Goal: Transaction & Acquisition: Purchase product/service

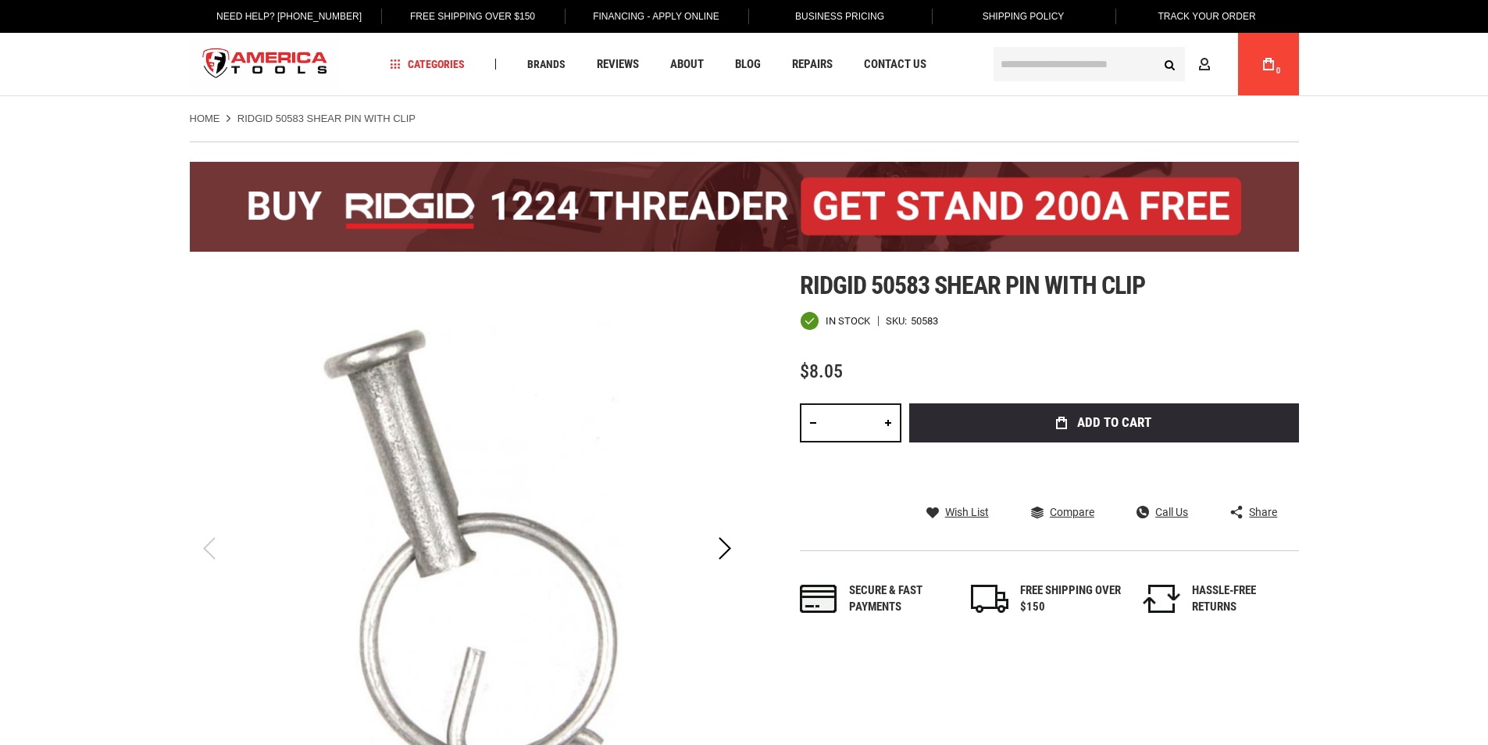
click at [1016, 442] on button "Add to Cart" at bounding box center [1104, 422] width 390 height 39
click at [1042, 63] on input "text" at bounding box center [1089, 64] width 191 height 34
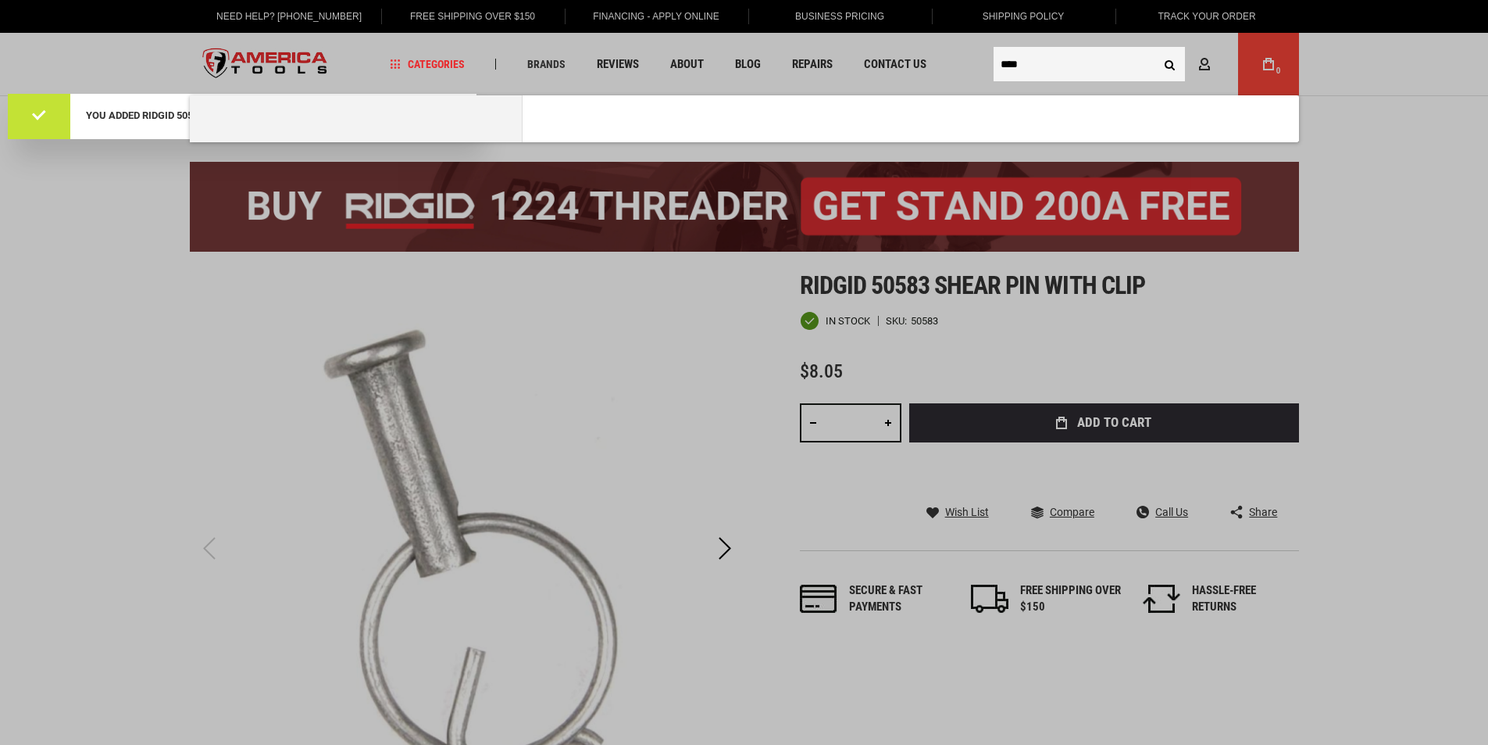
type input "****"
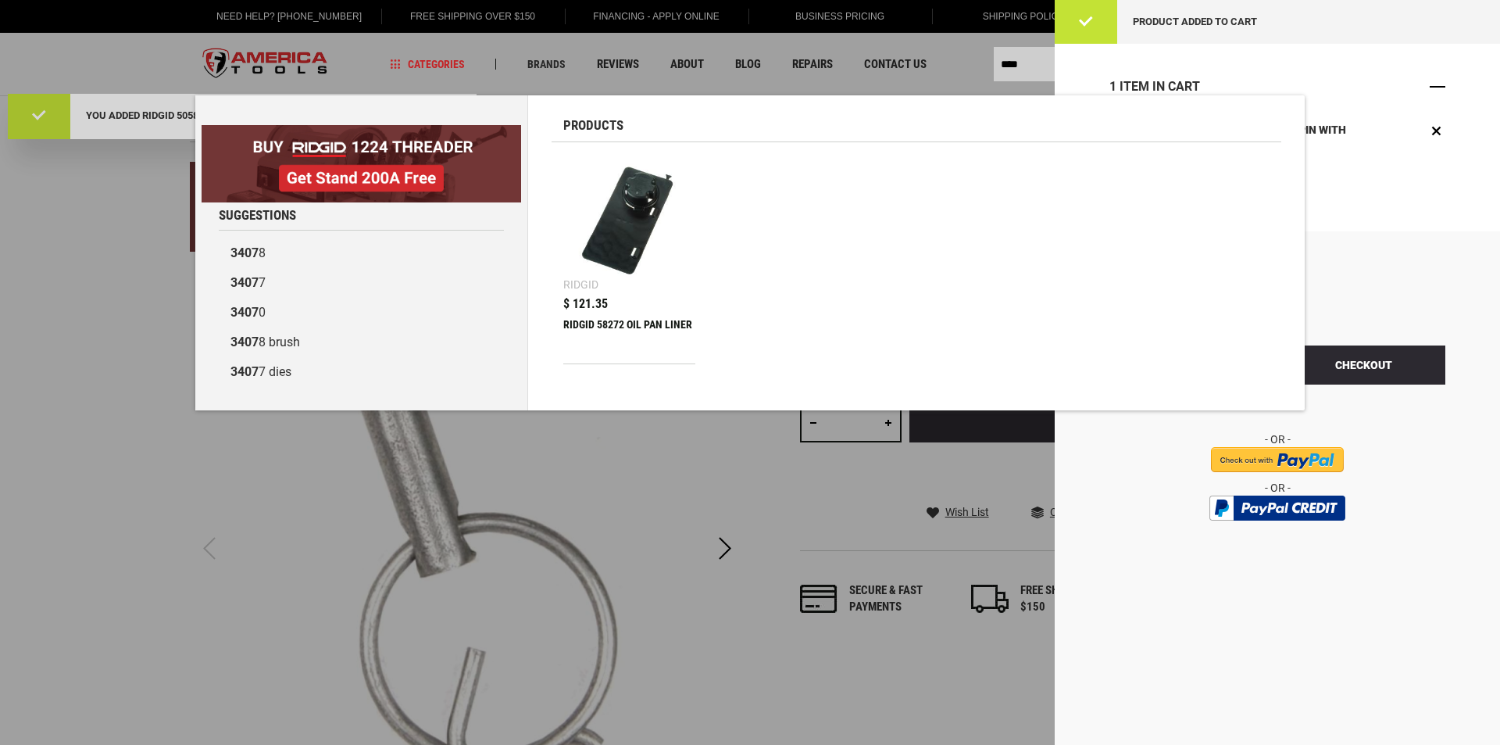
click at [1440, 90] on span "Close" at bounding box center [1438, 87] width 16 height 16
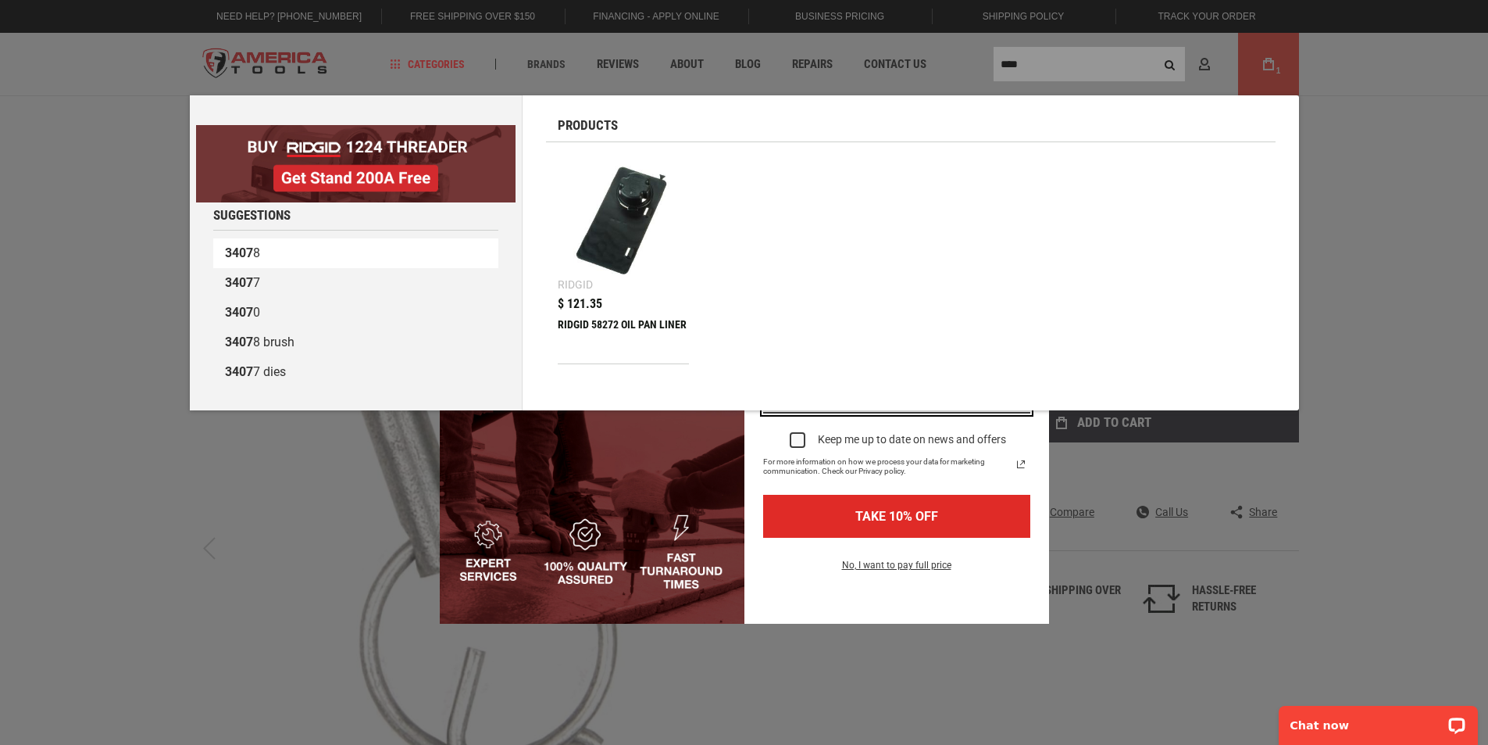
click at [248, 250] on b "3407" at bounding box center [239, 252] width 28 height 15
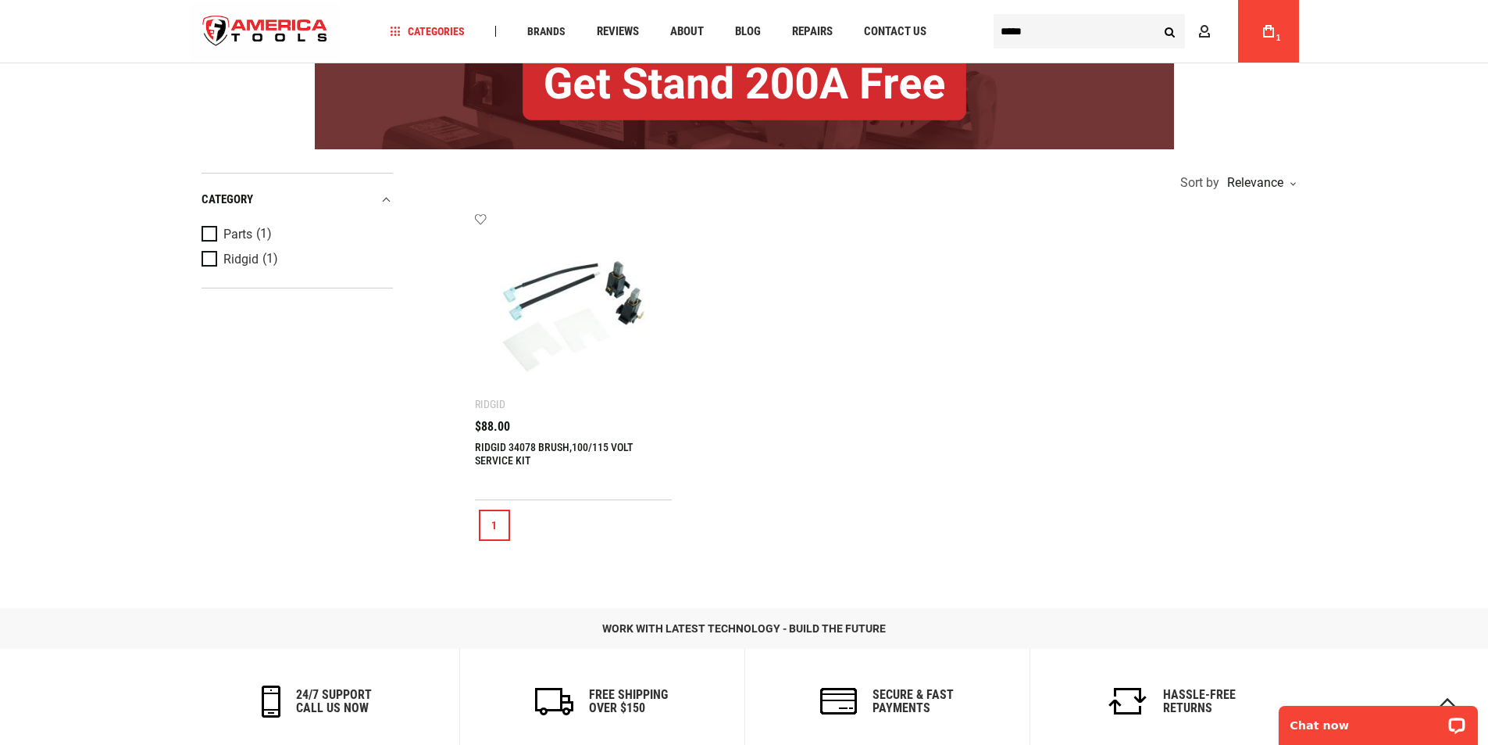
click at [579, 330] on img at bounding box center [574, 311] width 166 height 166
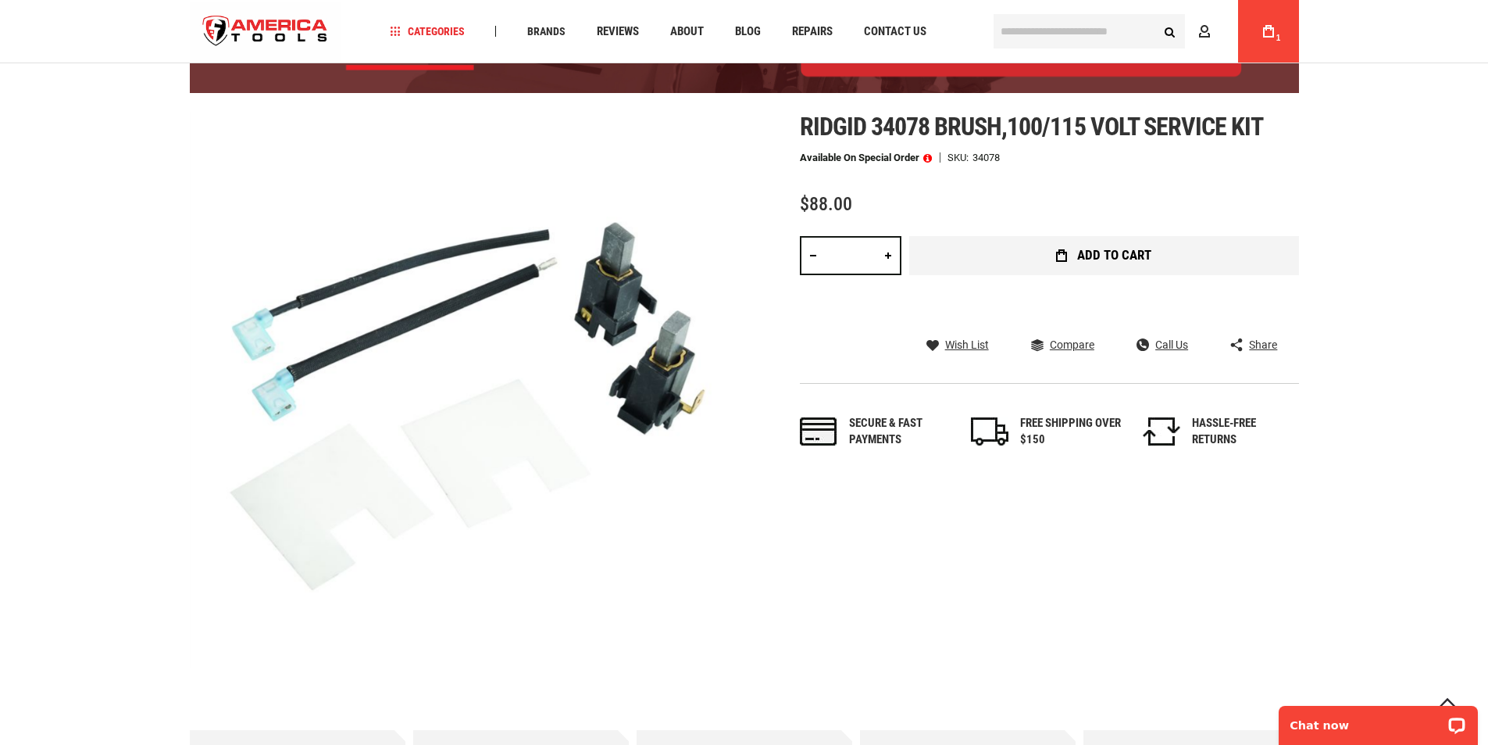
click at [985, 275] on button "Add to Cart" at bounding box center [1104, 255] width 390 height 39
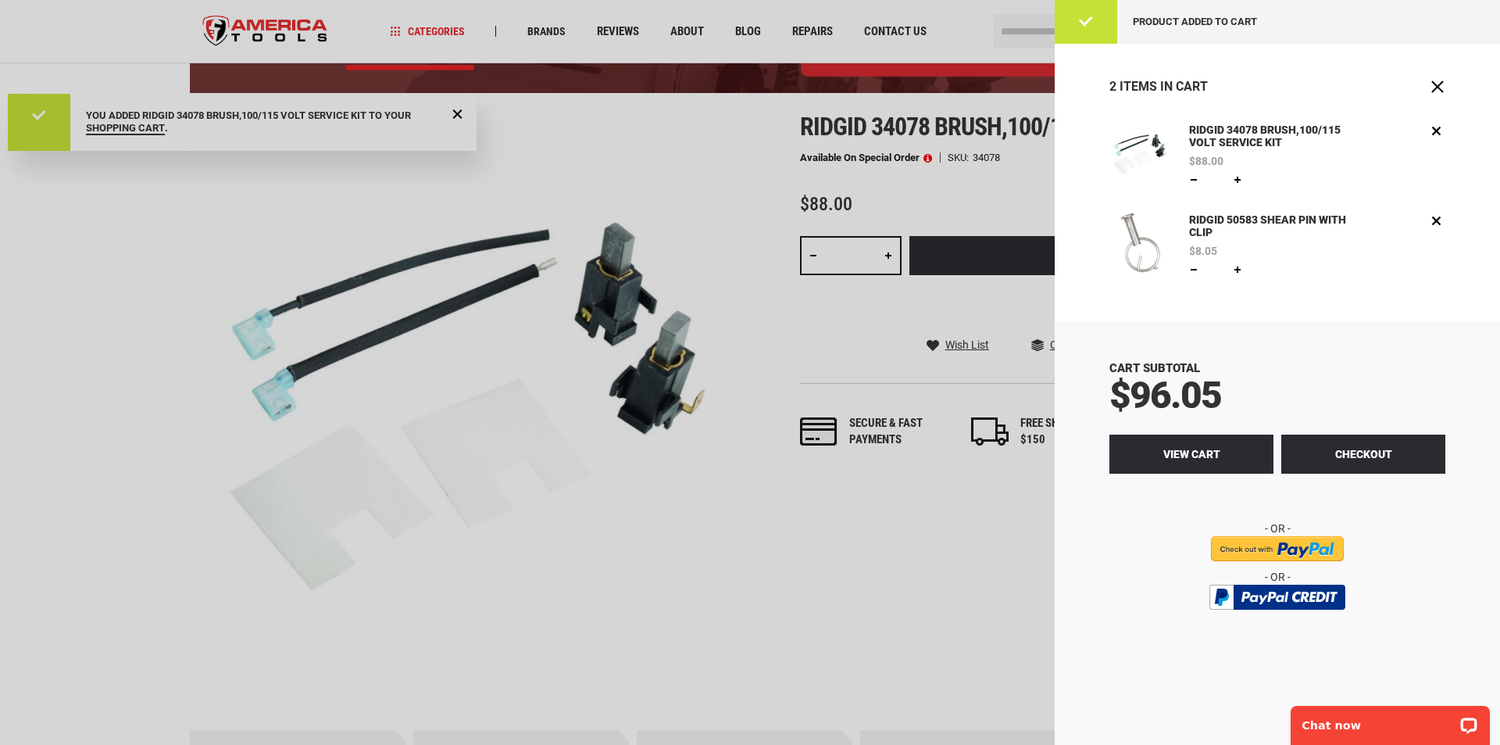
click at [1213, 460] on span "View Cart" at bounding box center [1191, 454] width 57 height 13
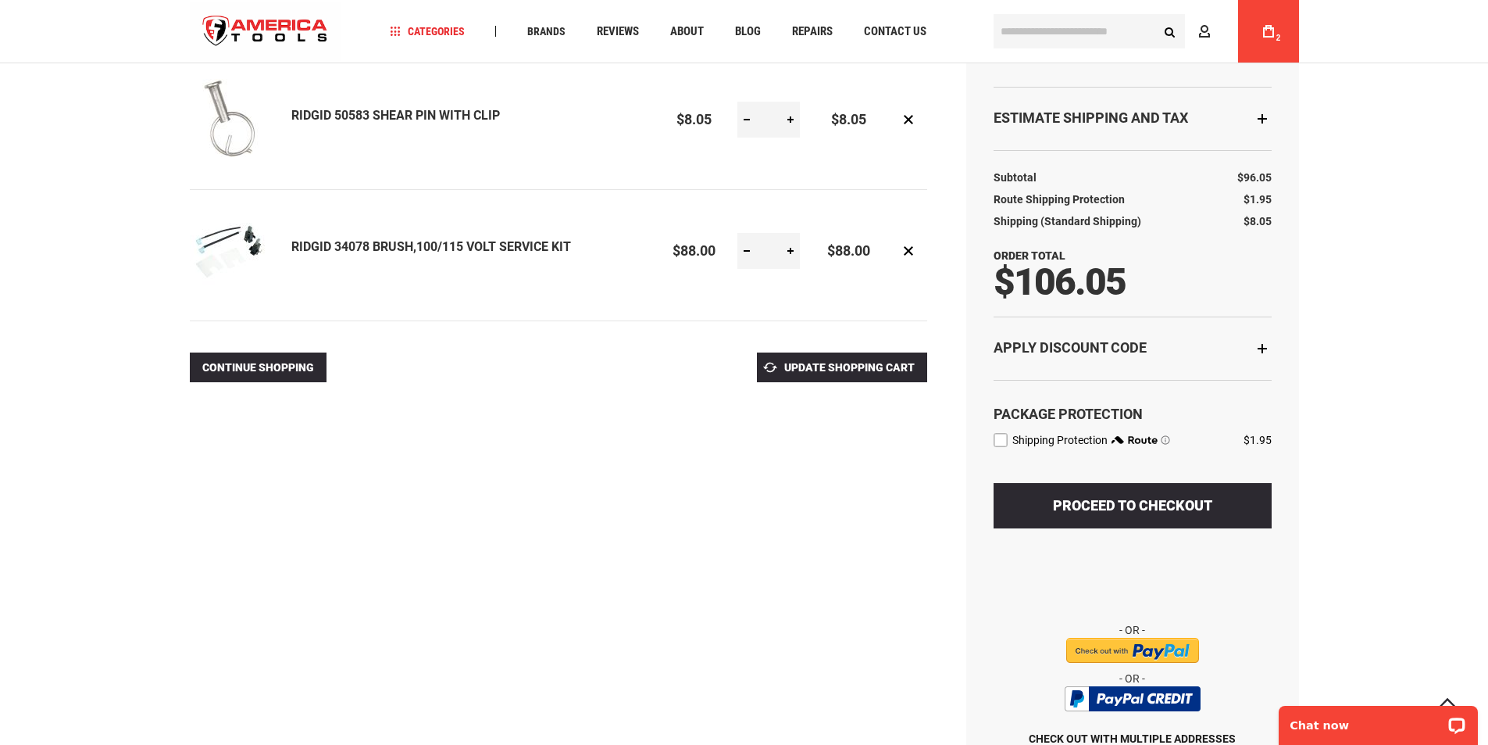
click at [1002, 447] on label "route shipping protection selector element" at bounding box center [1001, 440] width 14 height 14
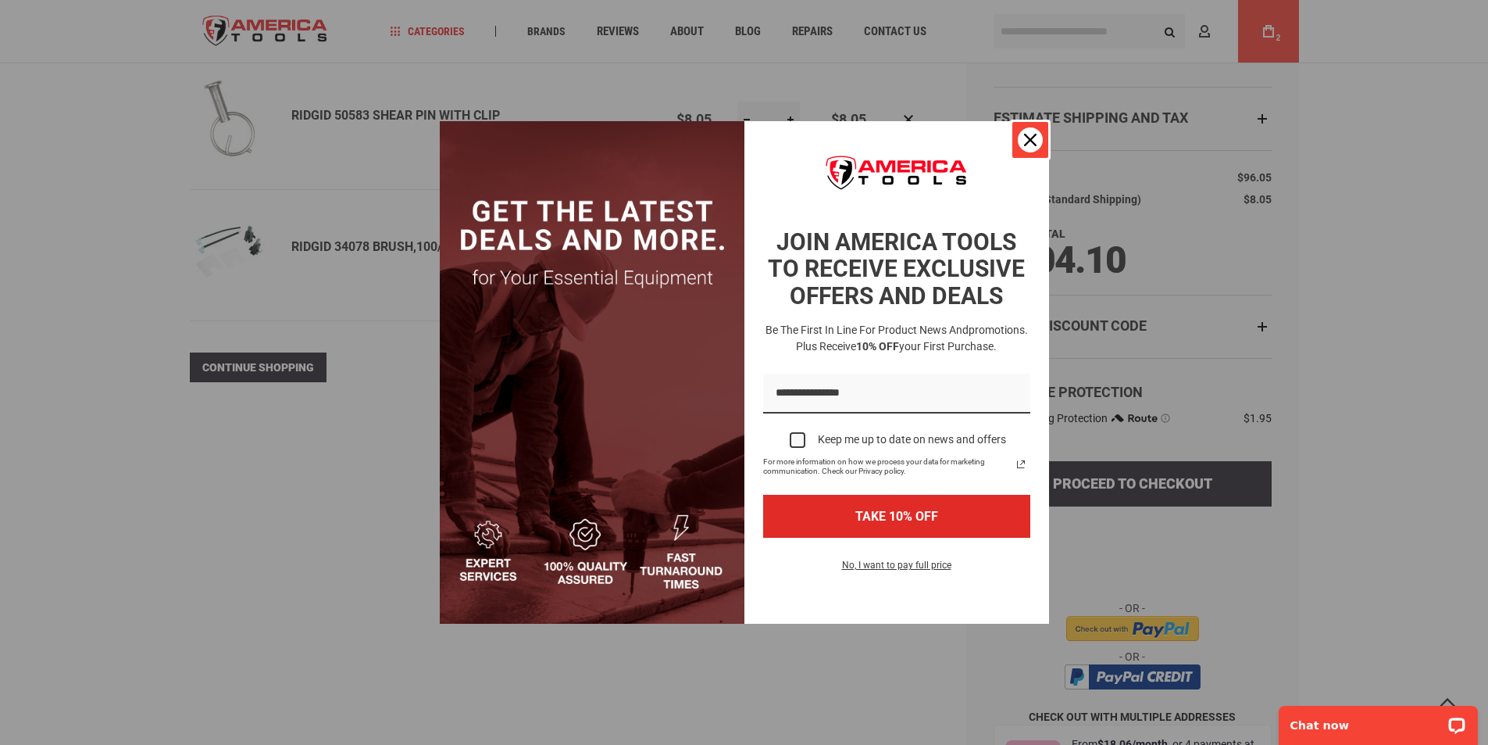
click at [1028, 143] on icon "close icon" at bounding box center [1030, 140] width 13 height 13
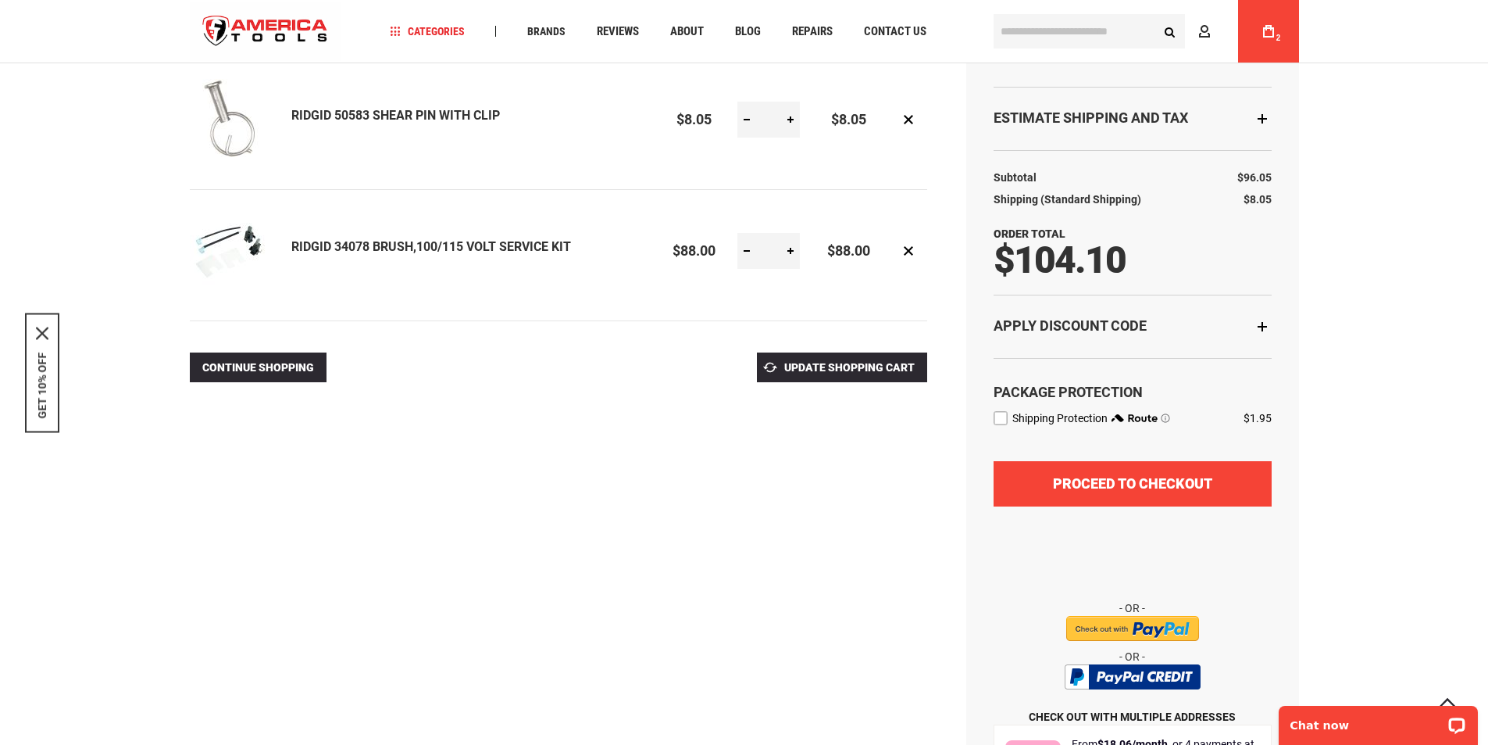
click at [1020, 506] on button "Proceed to Checkout" at bounding box center [1133, 483] width 278 height 45
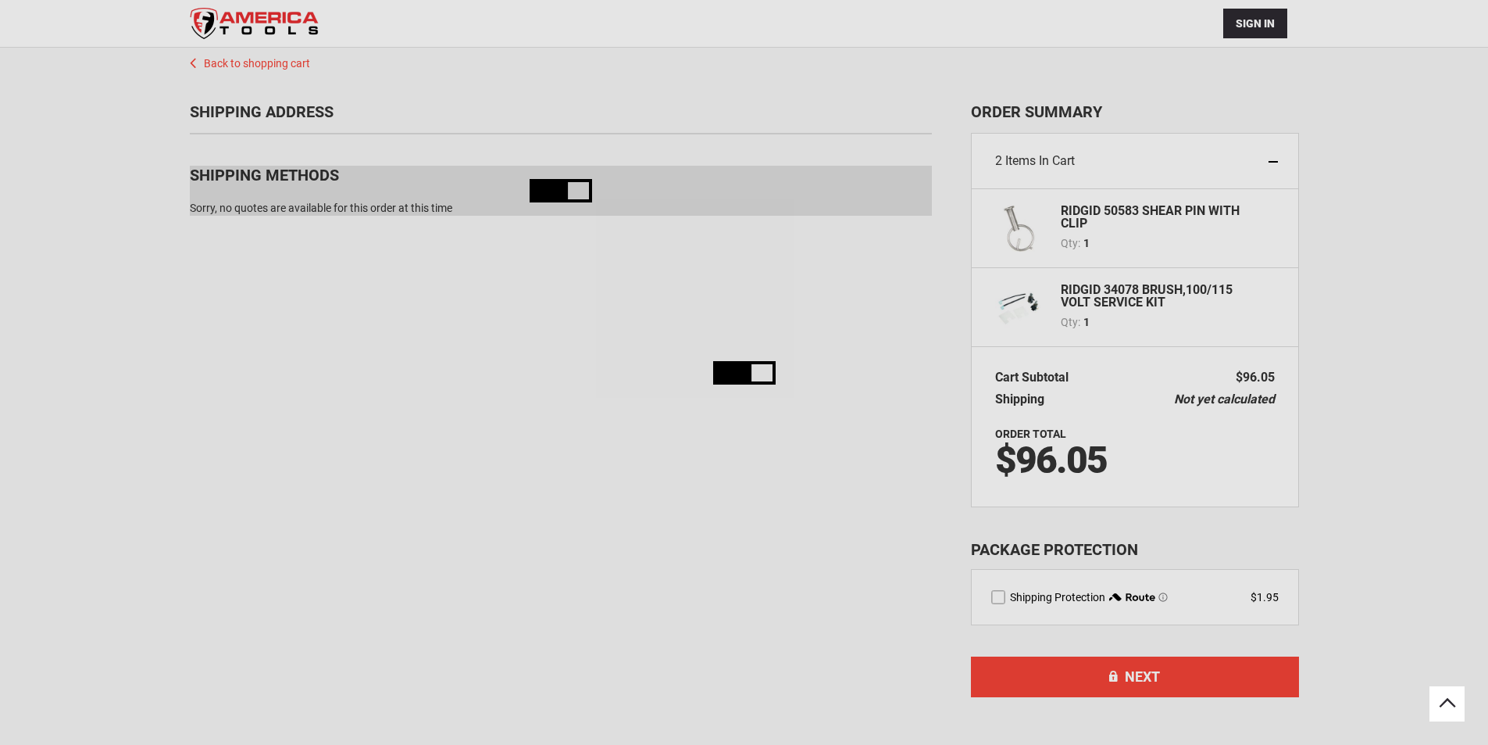
scroll to position [106, 0]
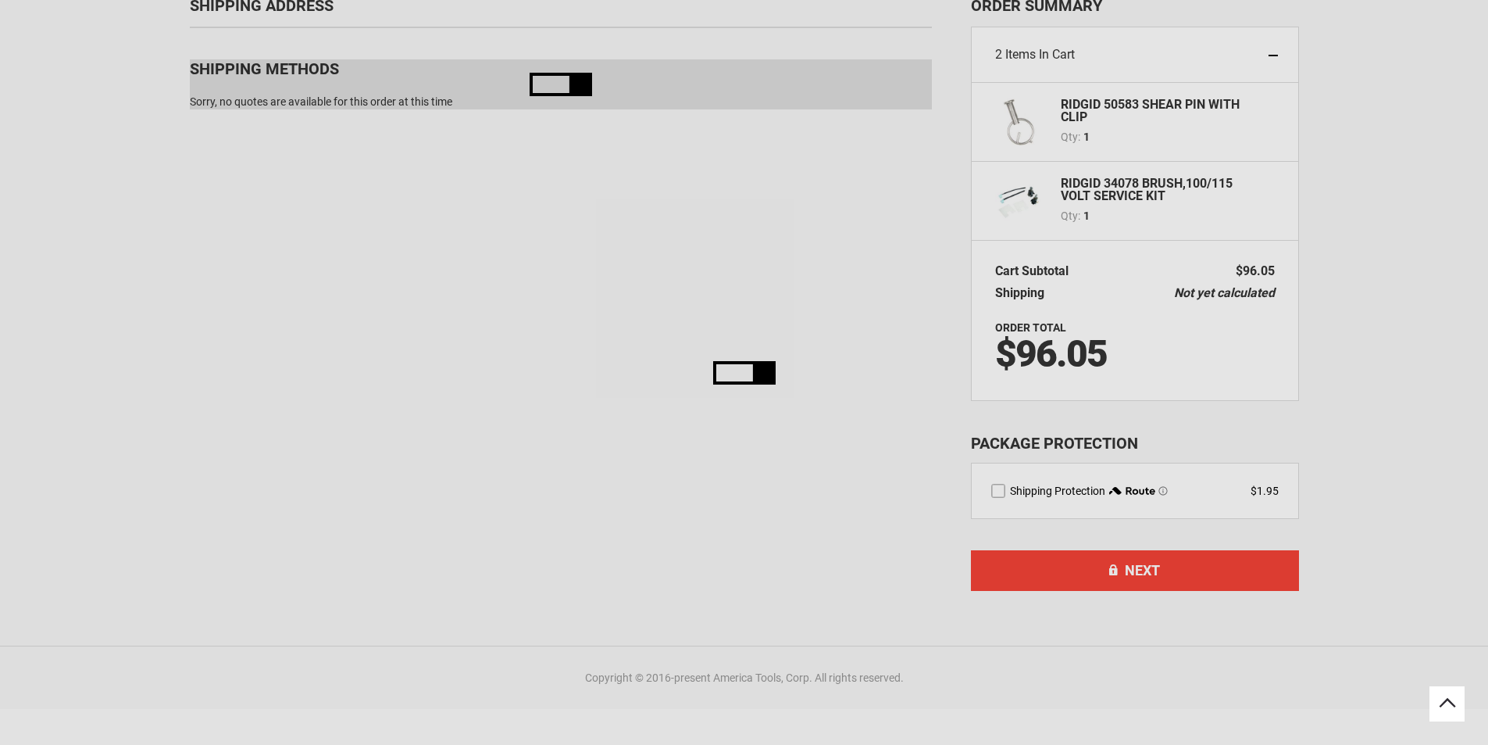
select select "**"
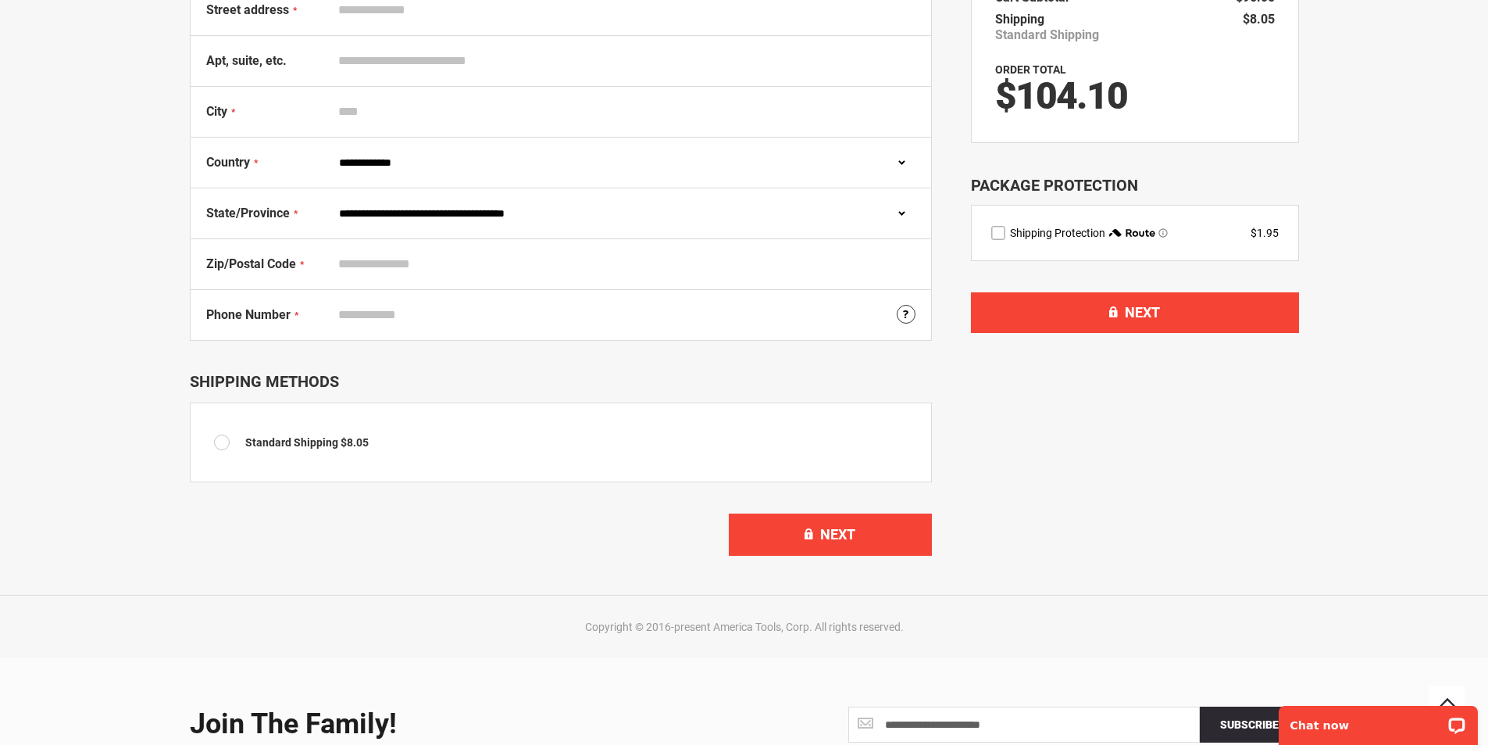
scroll to position [419, 0]
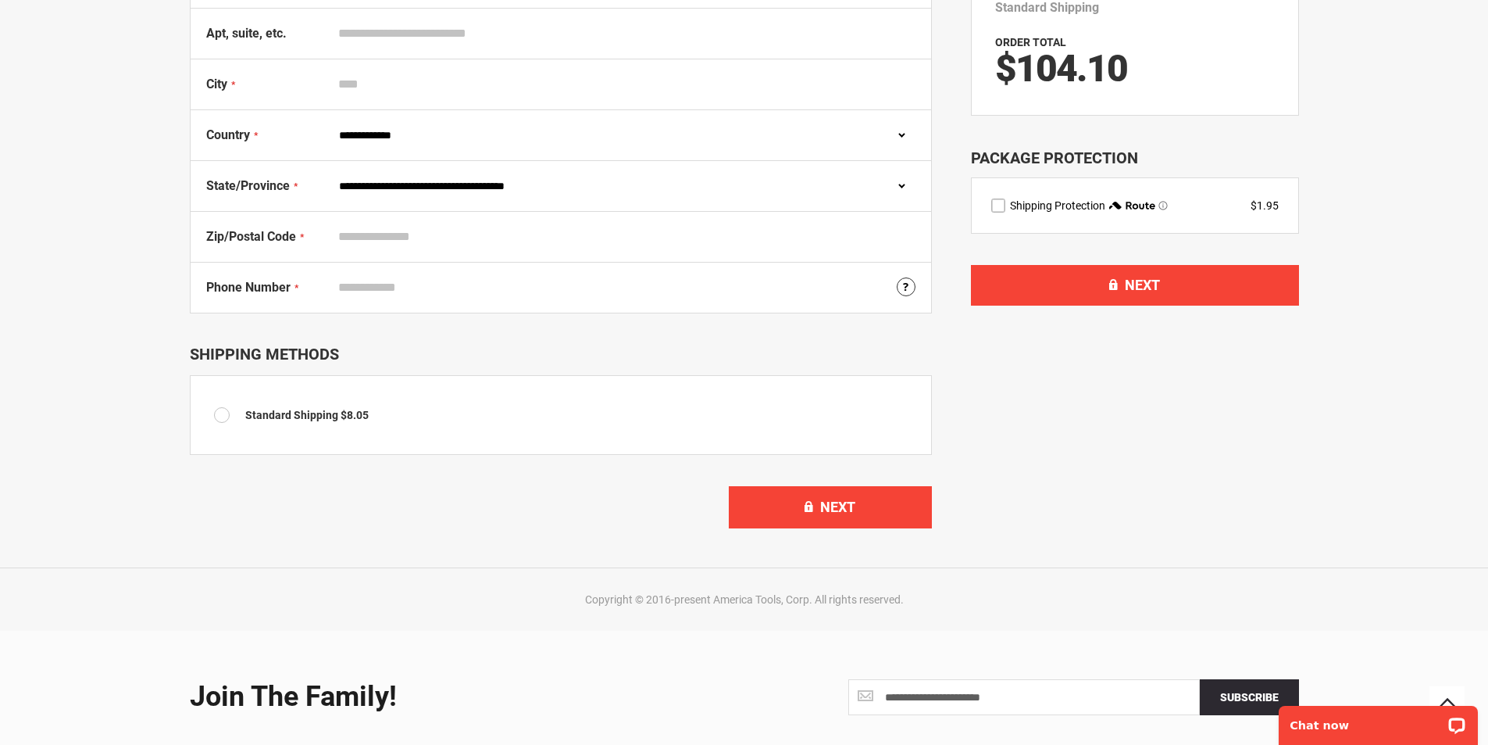
click at [1006, 213] on label "route shipping protection selector element" at bounding box center [998, 205] width 14 height 14
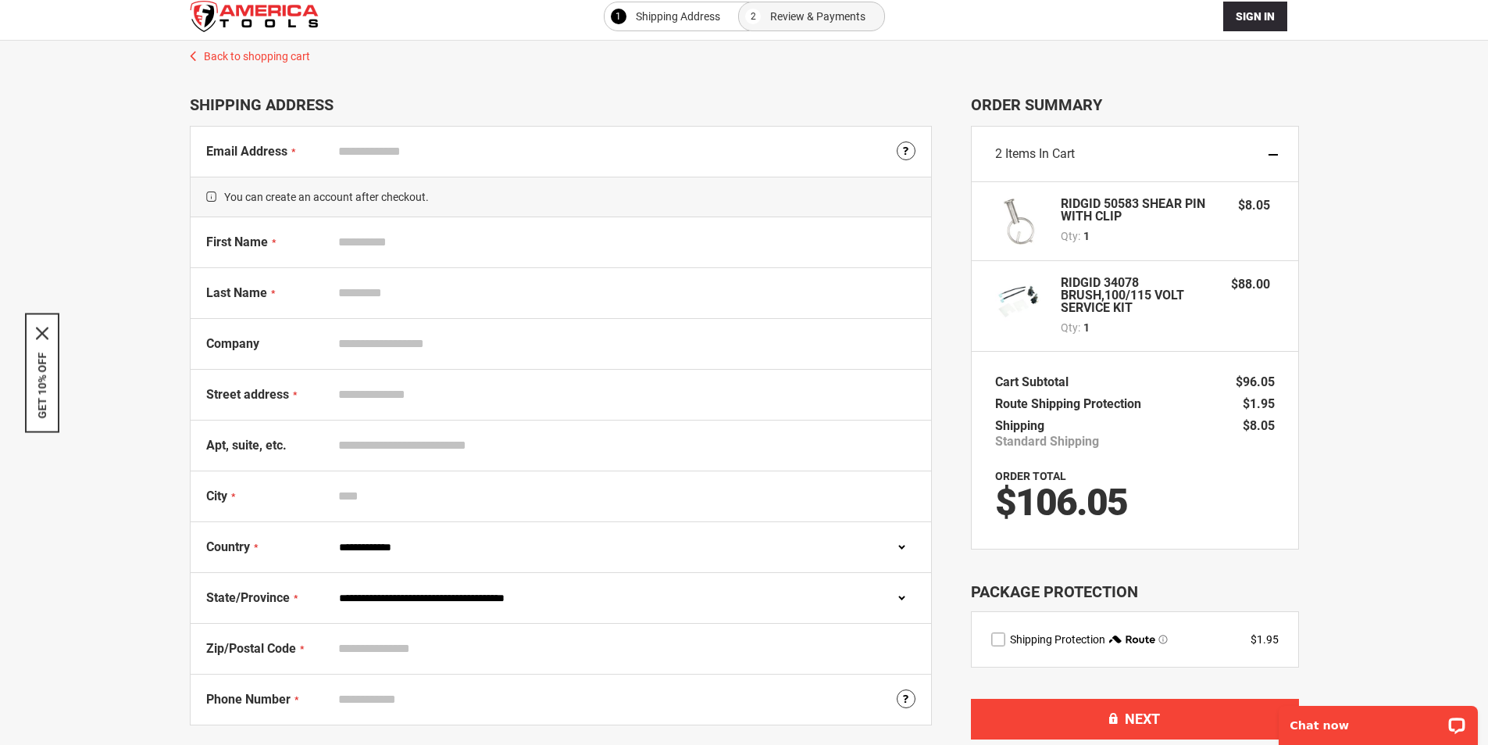
scroll to position [0, 0]
